Goal: Task Accomplishment & Management: Manage account settings

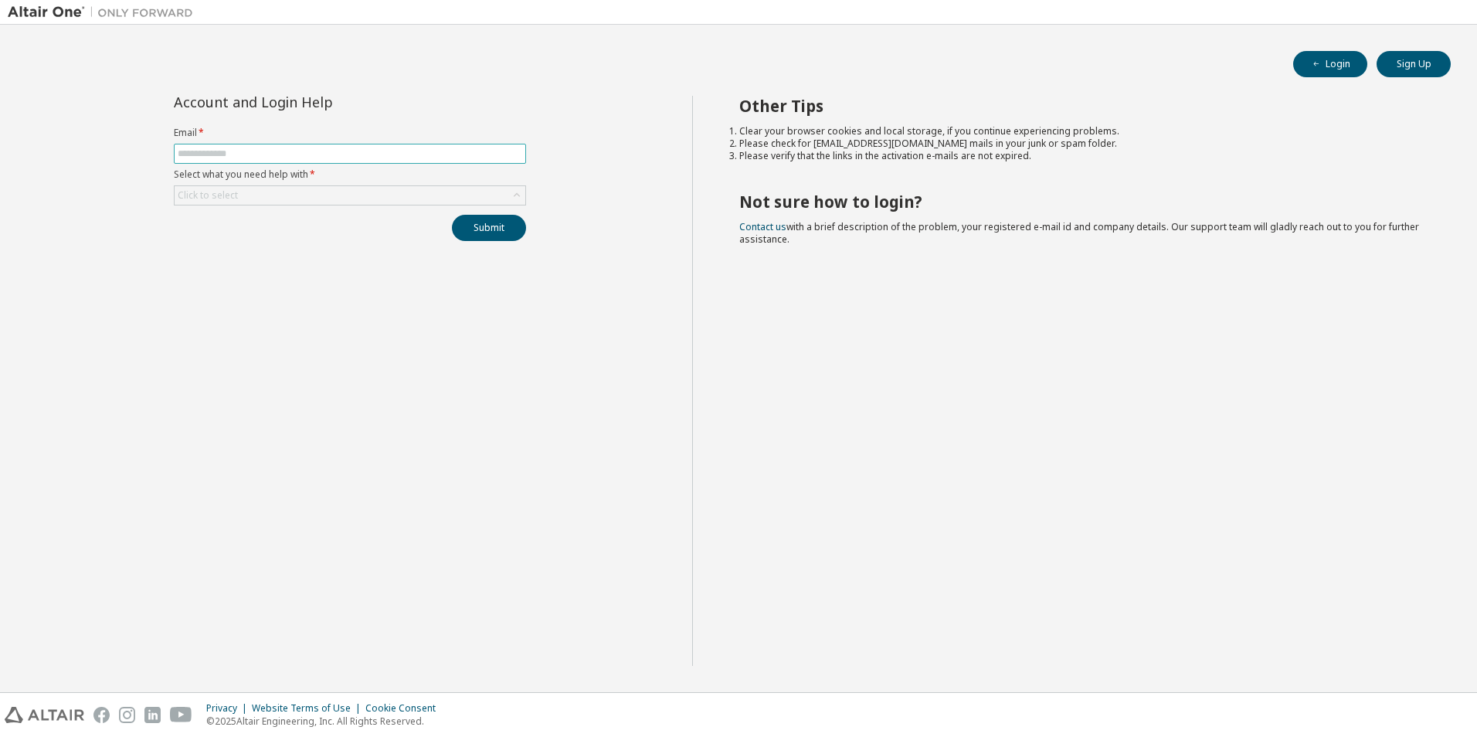
click at [230, 153] on input "text" at bounding box center [350, 154] width 345 height 12
type input "**********"
click at [515, 195] on icon at bounding box center [517, 195] width 6 height 4
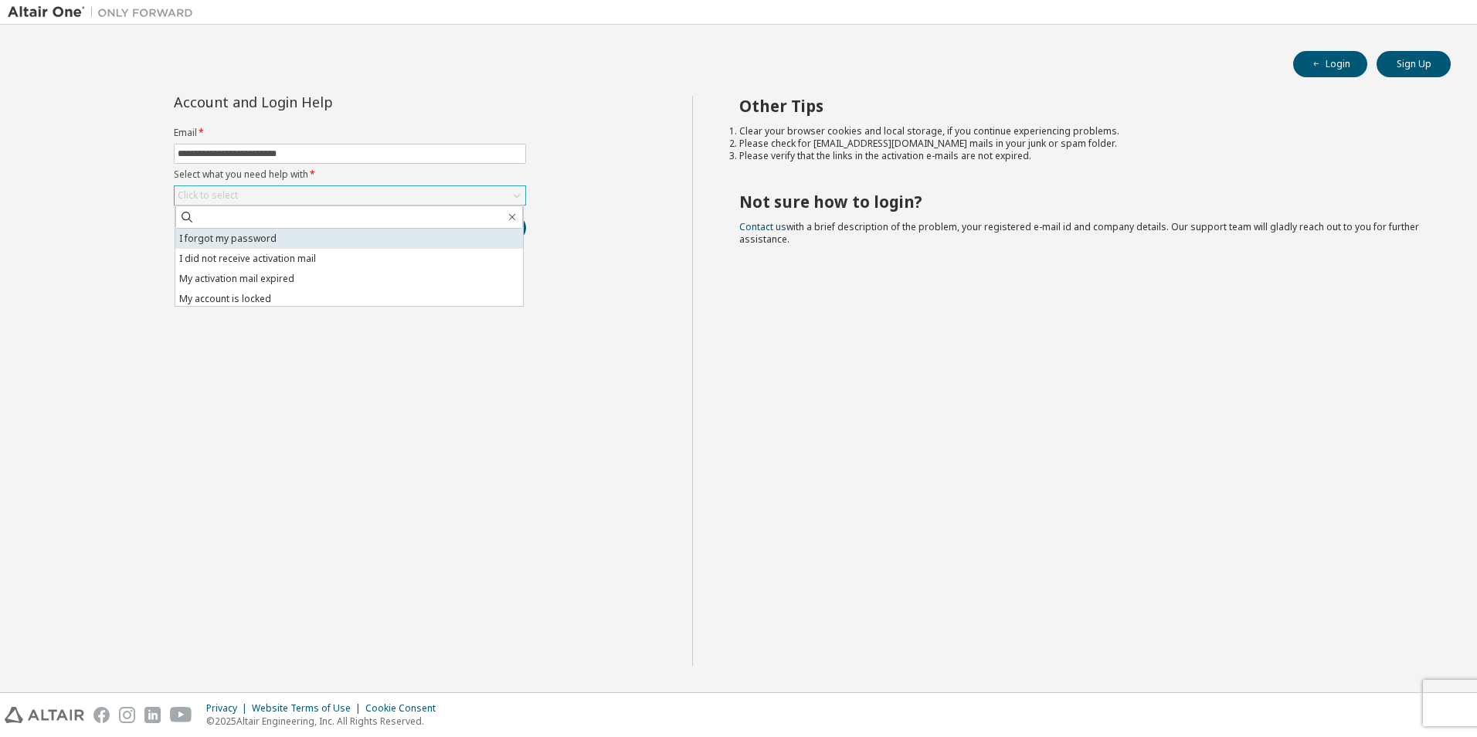
click at [280, 236] on li "I forgot my password" at bounding box center [349, 239] width 348 height 20
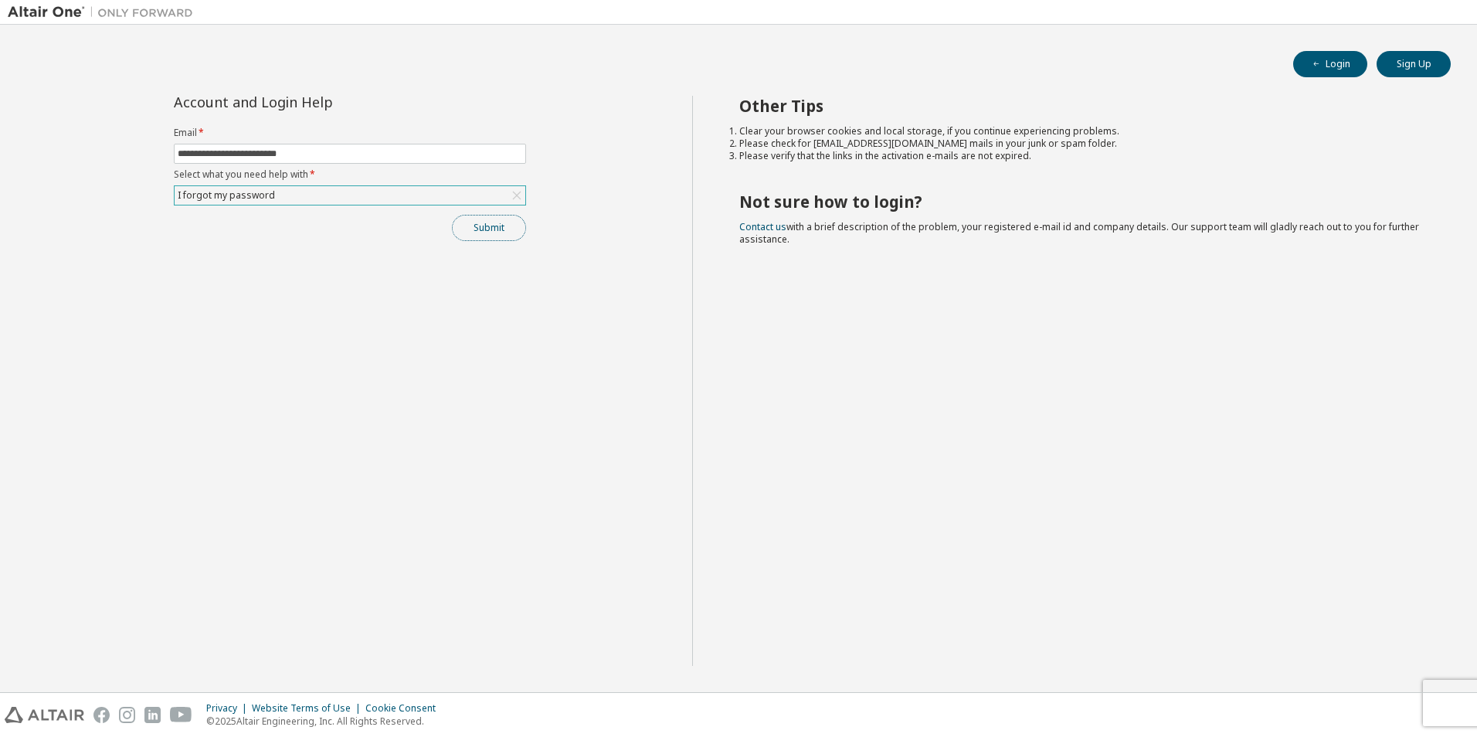
click at [487, 231] on button "Submit" at bounding box center [489, 228] width 74 height 26
click at [491, 233] on button "Submit" at bounding box center [489, 228] width 74 height 26
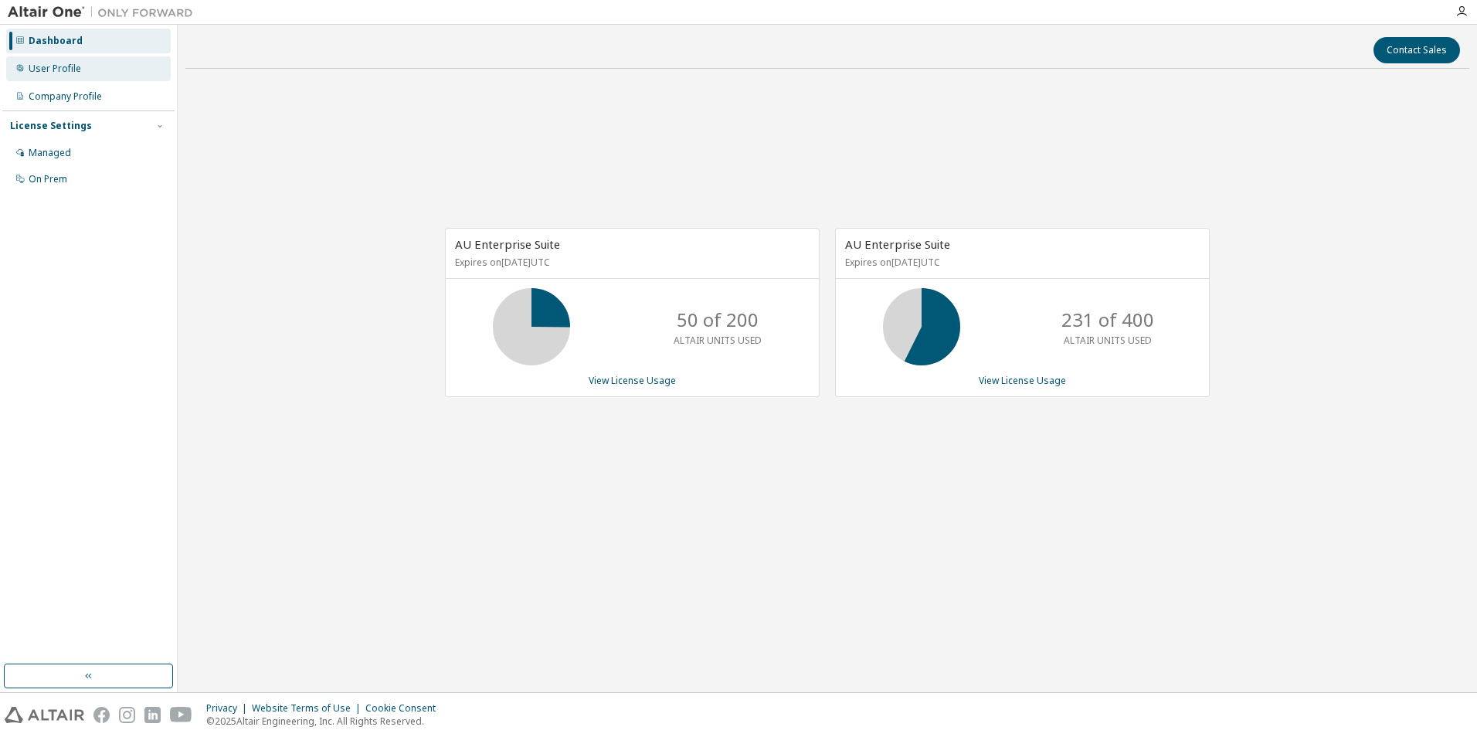
click at [81, 69] on div "User Profile" at bounding box center [88, 68] width 165 height 25
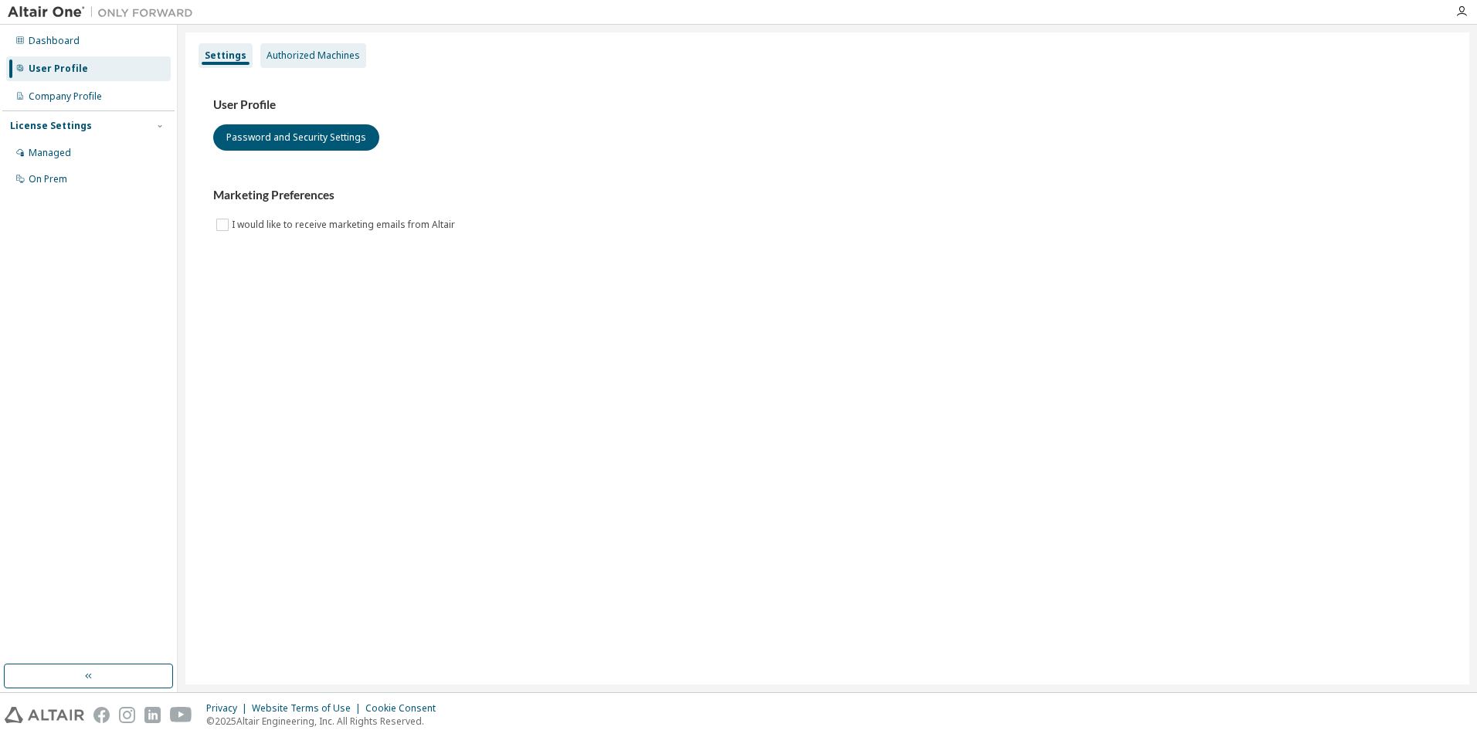
click at [291, 63] on div "Authorized Machines" at bounding box center [313, 55] width 106 height 25
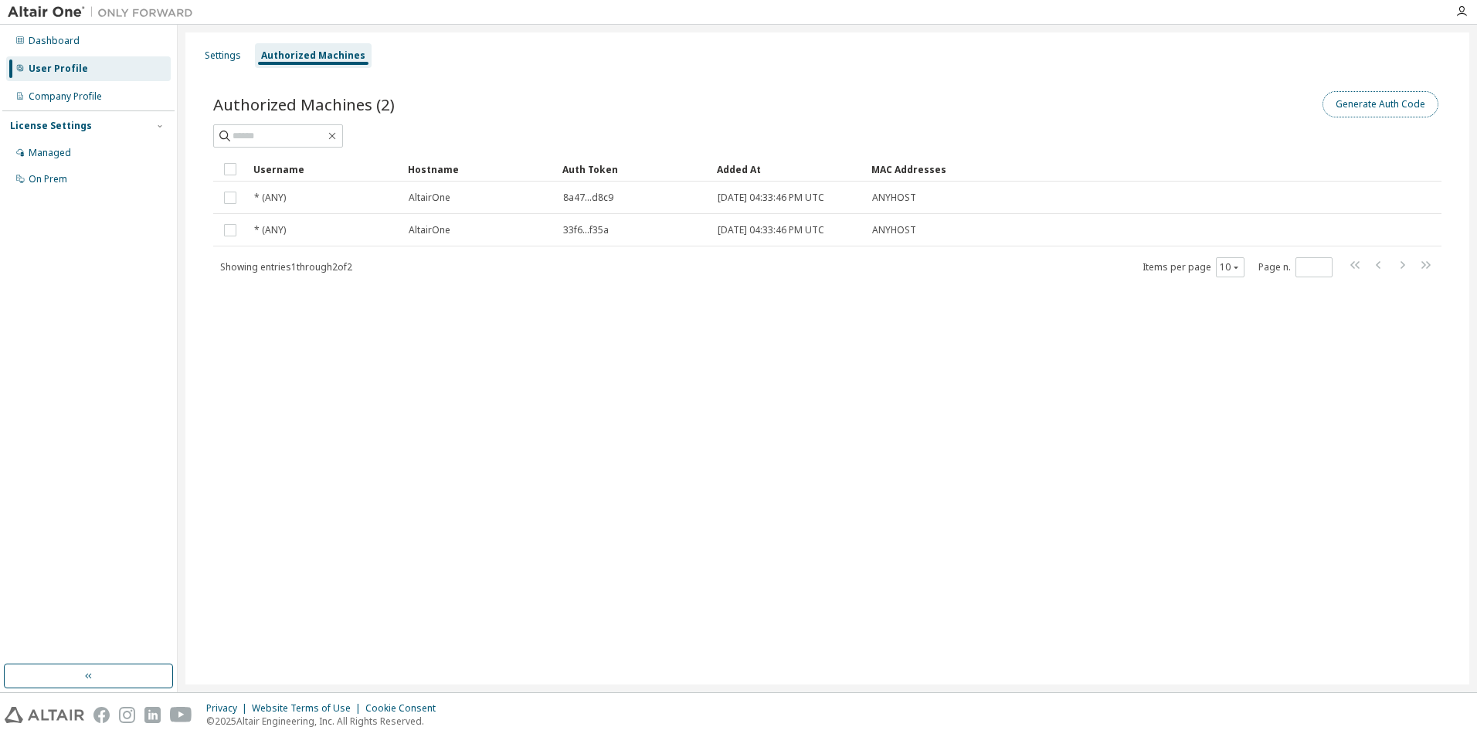
click at [1381, 103] on button "Generate Auth Code" at bounding box center [1381, 104] width 116 height 26
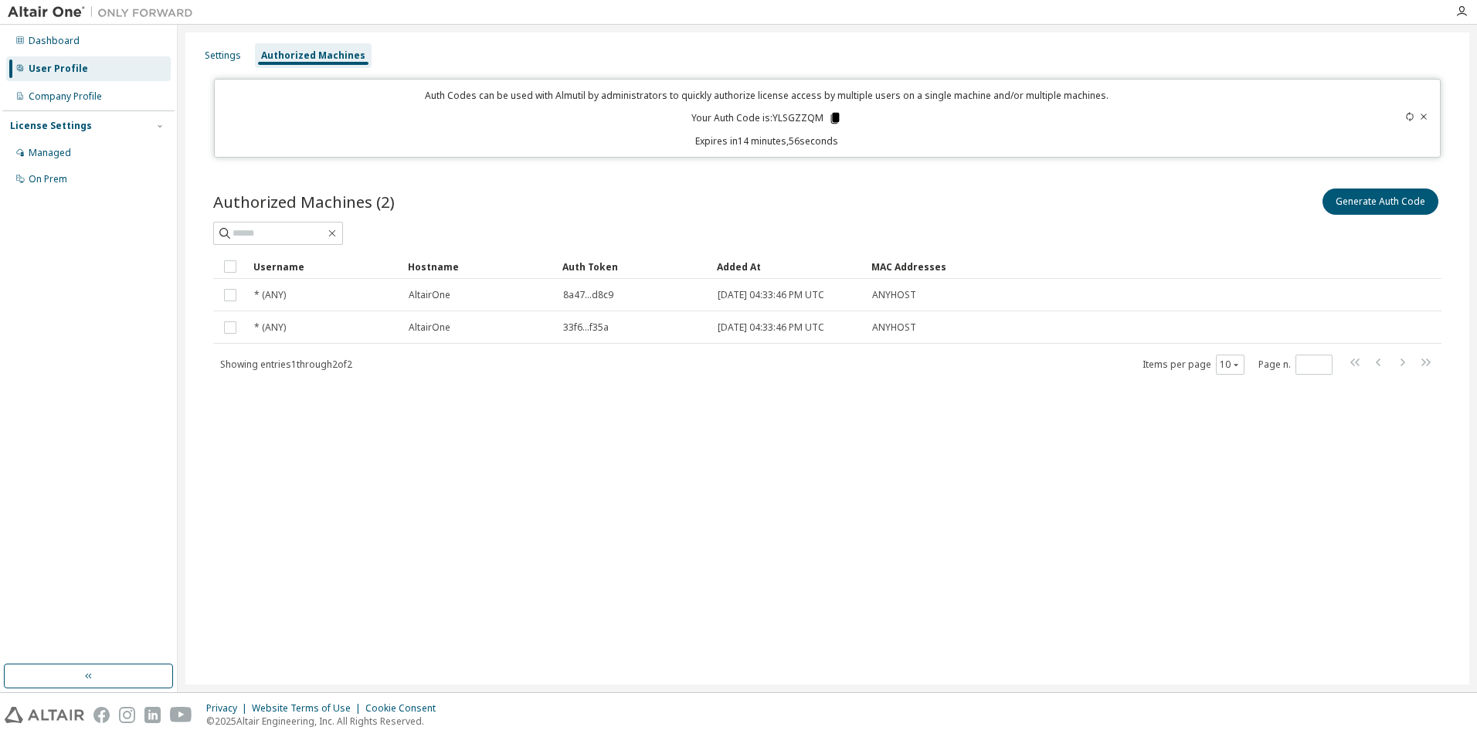
click at [834, 117] on icon at bounding box center [835, 118] width 8 height 11
